Goal: Check status: Check status

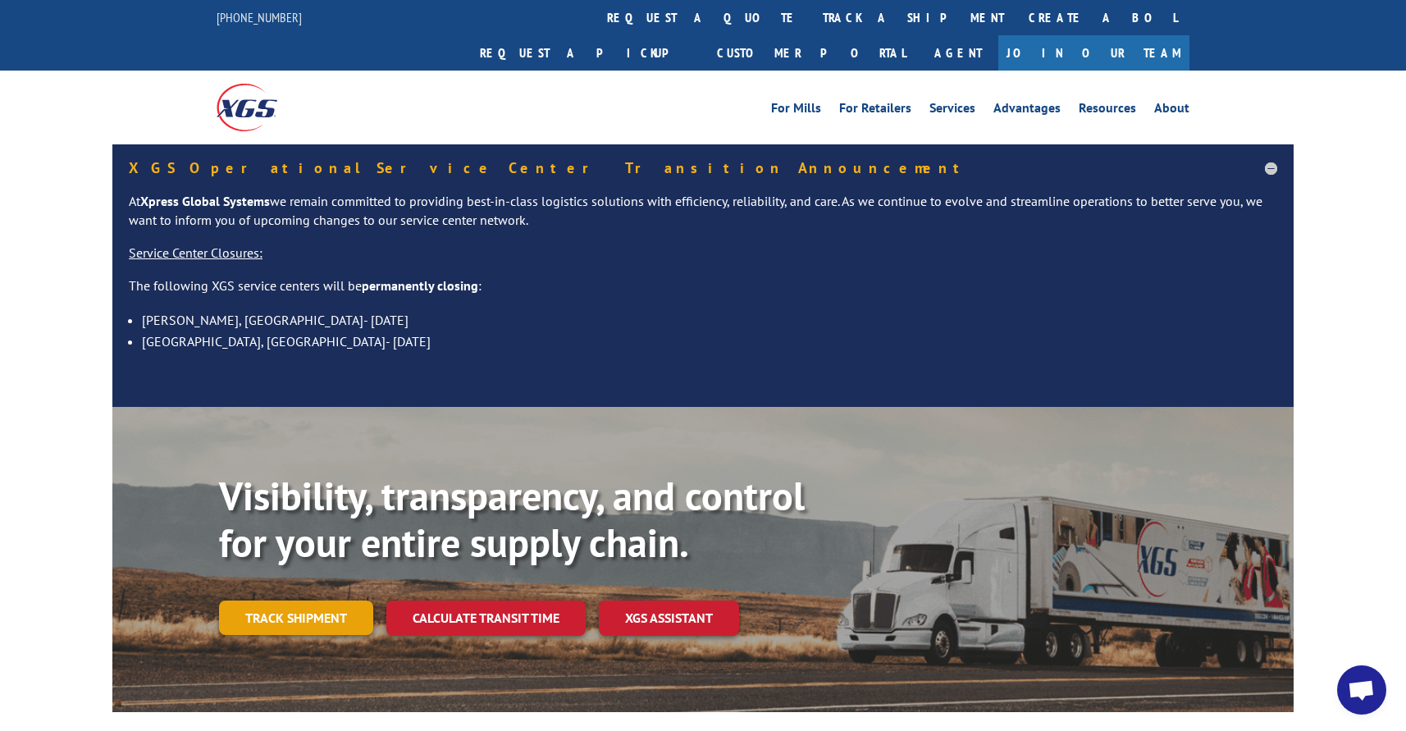
click at [270, 600] on link "Track shipment" at bounding box center [296, 617] width 154 height 34
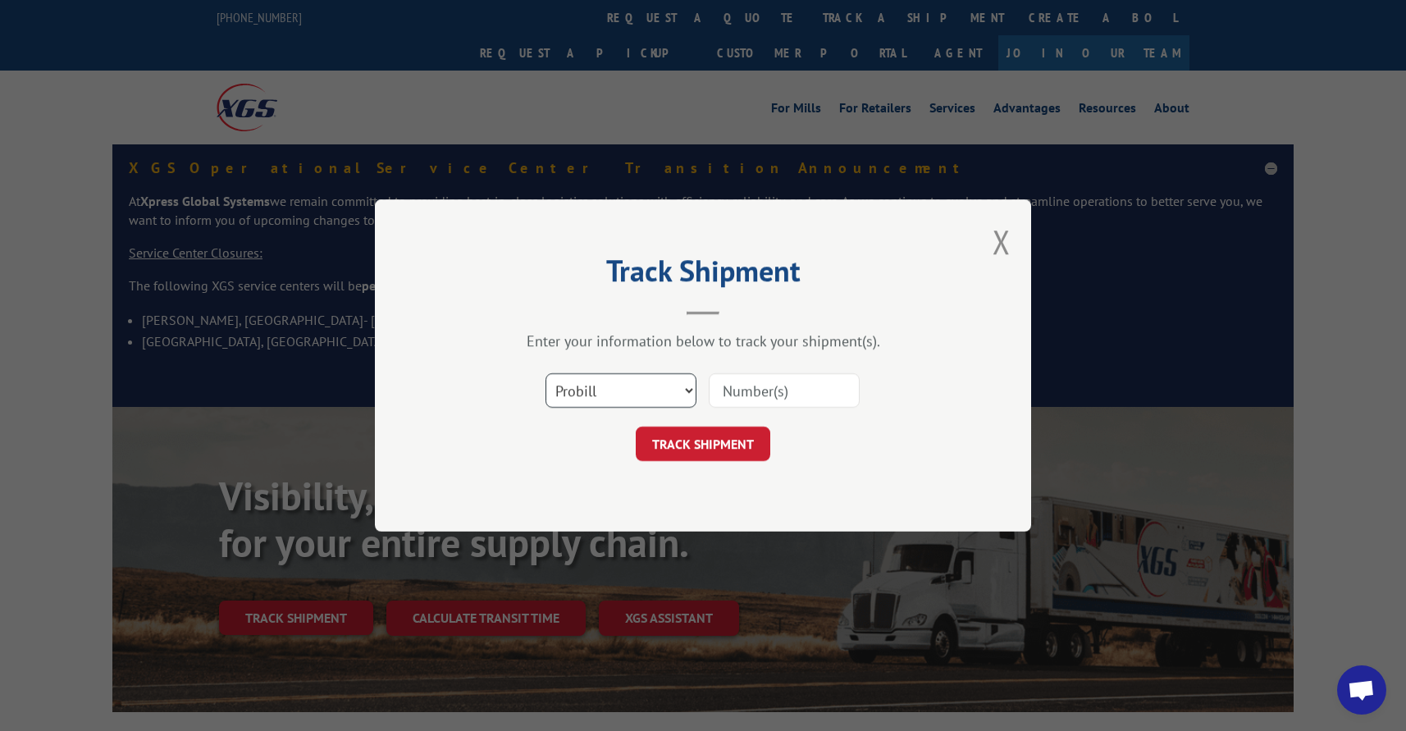
click at [575, 379] on select "Select category... Probill BOL PO" at bounding box center [620, 390] width 151 height 34
click at [635, 395] on select "Select category... Probill BOL PO" at bounding box center [620, 390] width 151 height 34
click at [771, 399] on input at bounding box center [784, 390] width 151 height 34
type input "17552097"
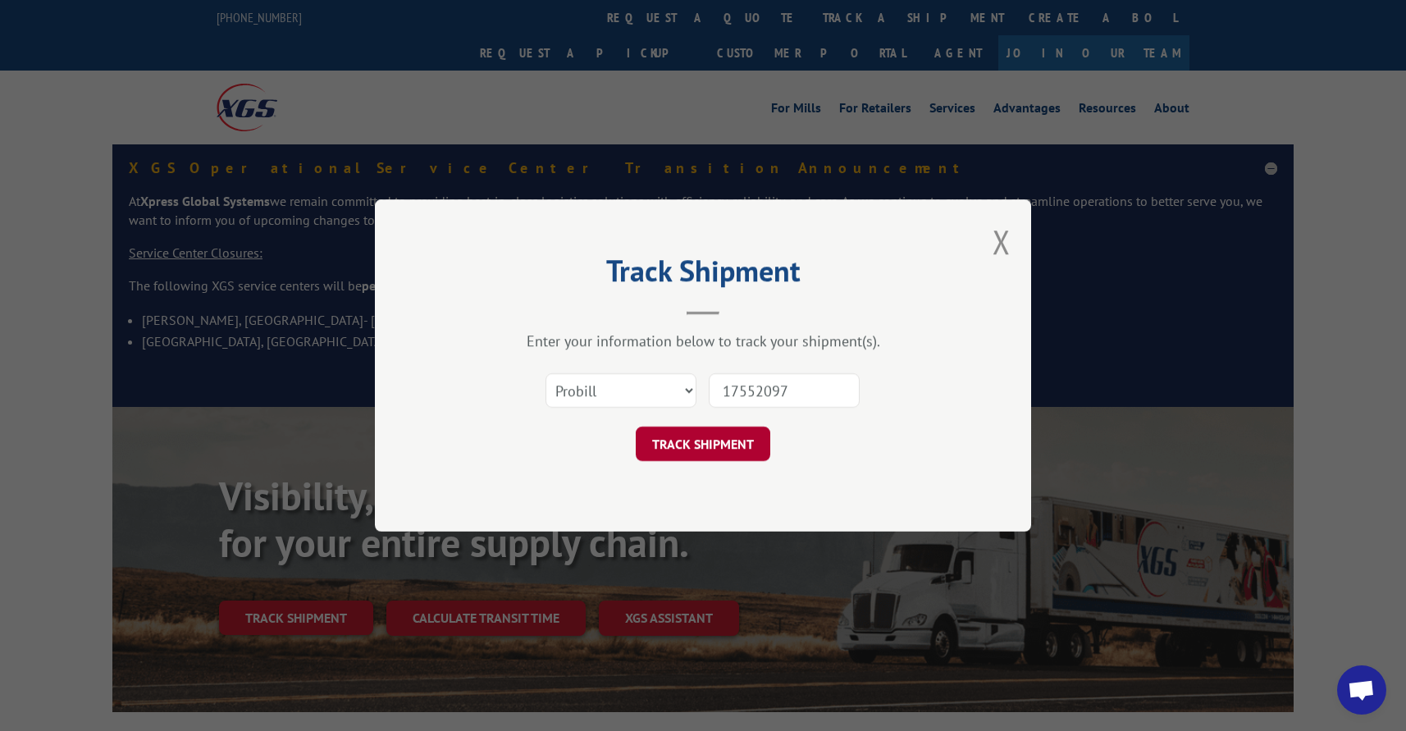
click at [700, 443] on button "TRACK SHIPMENT" at bounding box center [703, 444] width 135 height 34
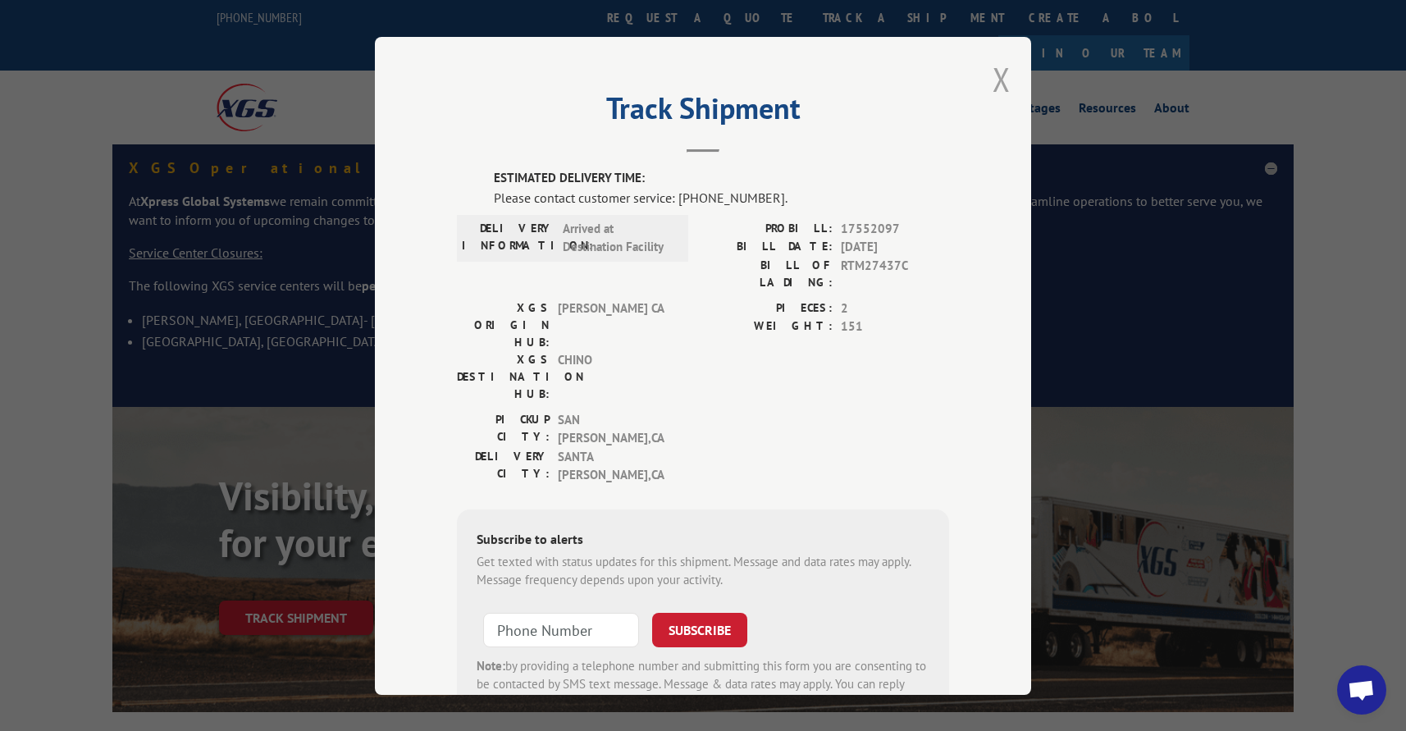
click at [999, 75] on button "Close modal" at bounding box center [1001, 78] width 18 height 43
